Goal: Find specific page/section: Find specific page/section

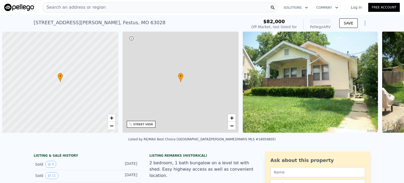
scroll to position [0, 2]
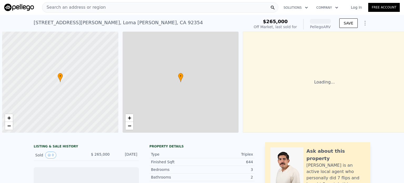
scroll to position [0, 2]
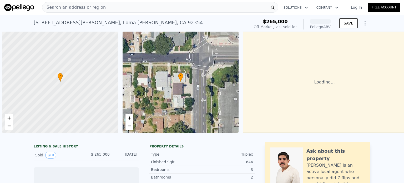
scroll to position [0, 2]
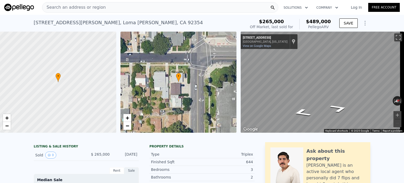
click at [77, 7] on span "Search an address or region" at bounding box center [73, 7] width 63 height 6
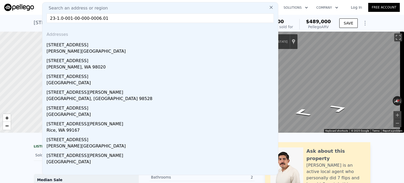
type input "23-1.0-001-00-000-0006.01"
click at [71, 18] on input "23-1.0-001-00-000-0006.01" at bounding box center [160, 17] width 227 height 9
drag, startPoint x: 106, startPoint y: 18, endPoint x: 29, endPoint y: 23, distance: 77.5
paste input "[STREET_ADDRESS][PERSON_NAME][PERSON_NAME]"
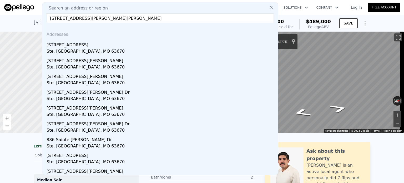
click at [141, 19] on input "[STREET_ADDRESS][PERSON_NAME][PERSON_NAME]" at bounding box center [160, 17] width 227 height 9
type input "[STREET_ADDRESS][PERSON_NAME][PERSON_NAME]"
click at [136, 21] on input "[STREET_ADDRESS][PERSON_NAME][PERSON_NAME]" at bounding box center [160, 17] width 227 height 9
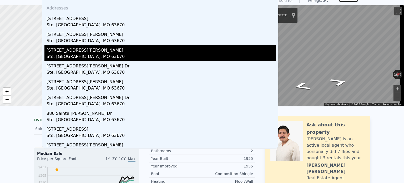
scroll to position [0, 0]
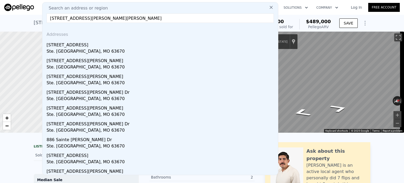
click at [270, 8] on icon at bounding box center [271, 7] width 3 height 3
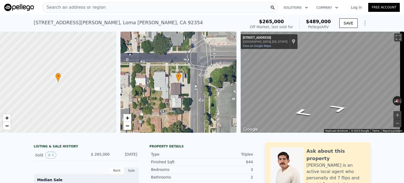
click at [130, 9] on div "Search an address or region" at bounding box center [160, 7] width 236 height 11
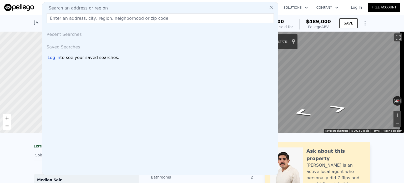
click at [127, 18] on input "text" at bounding box center [160, 17] width 227 height 9
